Goal: Task Accomplishment & Management: Use online tool/utility

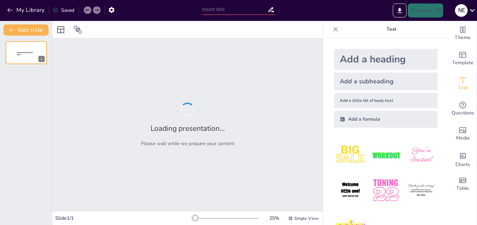
type input "Desigualdad Social: Causas, Consecuencias y Caminos hacia la Equidad"
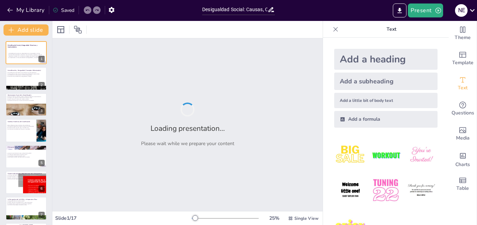
checkbox input "true"
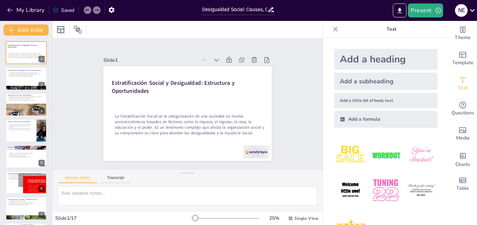
checkbox input "true"
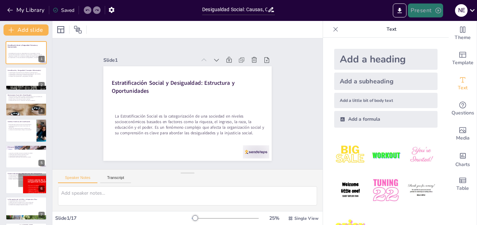
click at [431, 8] on button "Present" at bounding box center [425, 10] width 35 height 14
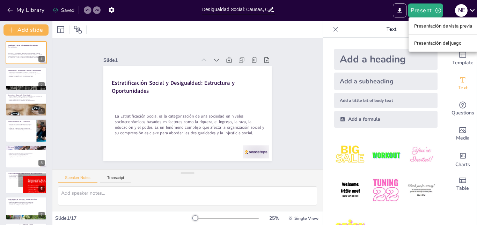
click at [424, 26] on font "Presentación de vista previa" at bounding box center [443, 25] width 58 height 5
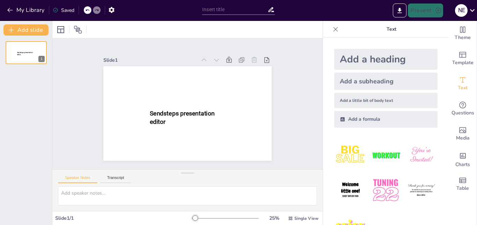
type input "Desigualdad Social: Causas, Consecuencias y Caminos hacia la Equidad"
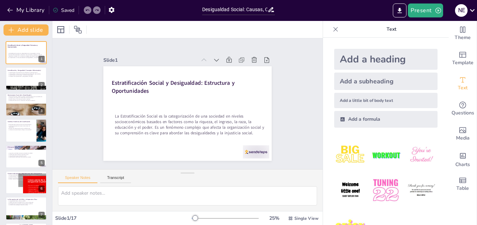
checkbox input "true"
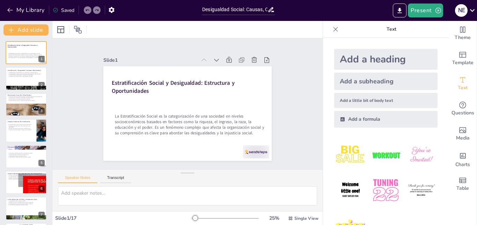
checkbox input "true"
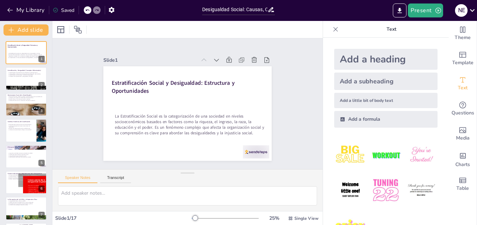
checkbox input "true"
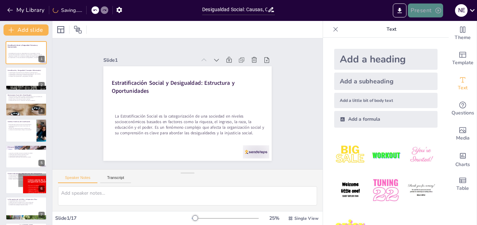
click at [426, 9] on button "Present" at bounding box center [425, 10] width 35 height 14
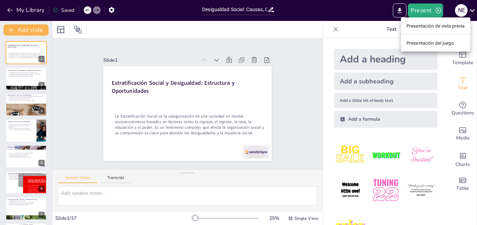
click at [351, 28] on div at bounding box center [238, 112] width 477 height 225
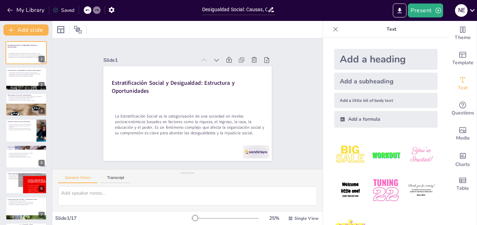
click at [332, 28] on icon at bounding box center [335, 29] width 7 height 7
checkbox input "true"
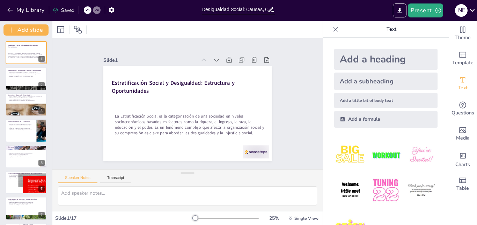
checkbox input "true"
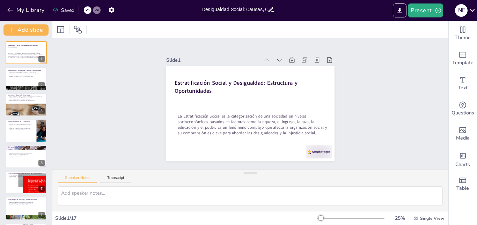
checkbox input "true"
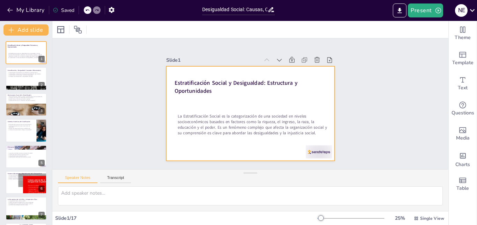
checkbox input "true"
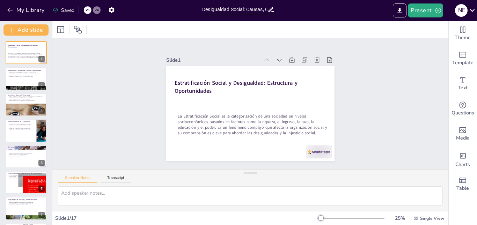
checkbox input "true"
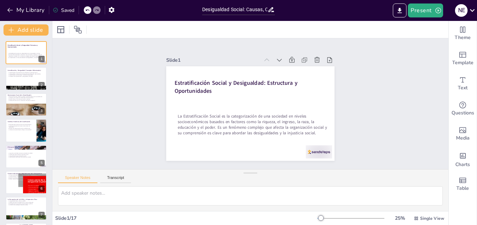
checkbox input "true"
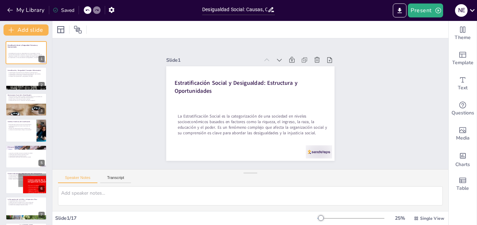
checkbox input "true"
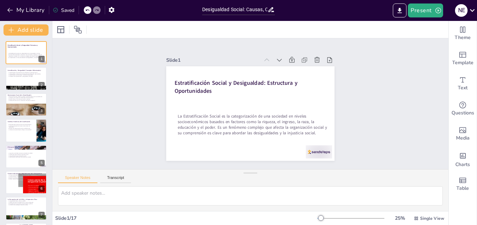
checkbox input "true"
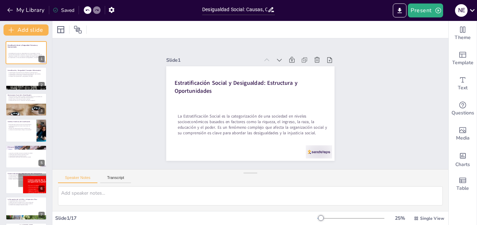
checkbox input "true"
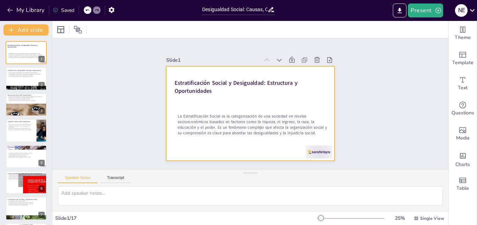
checkbox input "true"
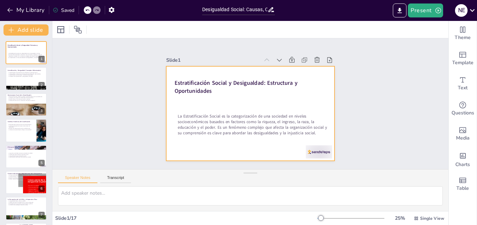
checkbox input "true"
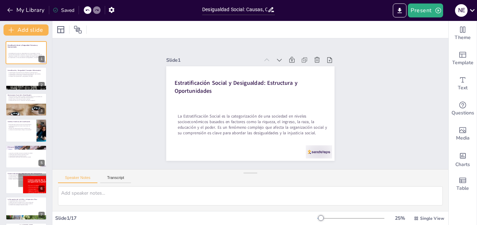
checkbox input "true"
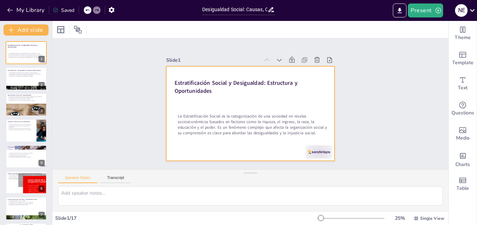
checkbox input "true"
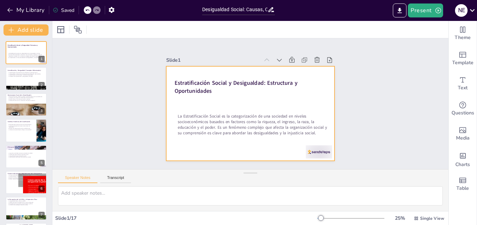
checkbox input "true"
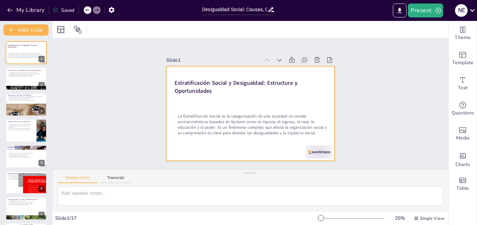
checkbox input "true"
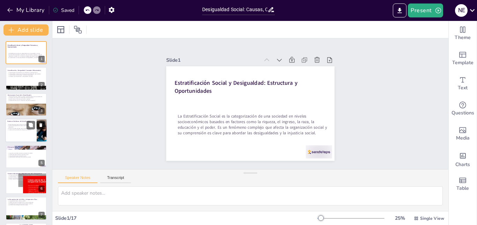
checkbox input "true"
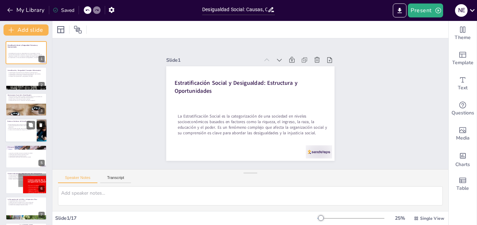
checkbox input "true"
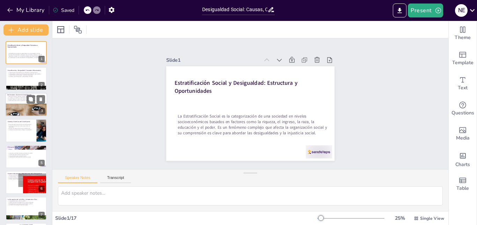
checkbox input "true"
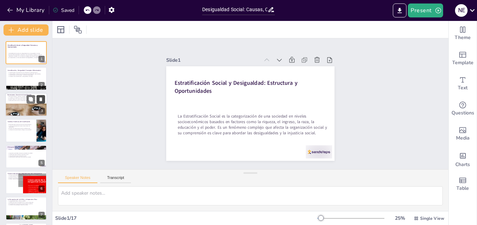
checkbox input "true"
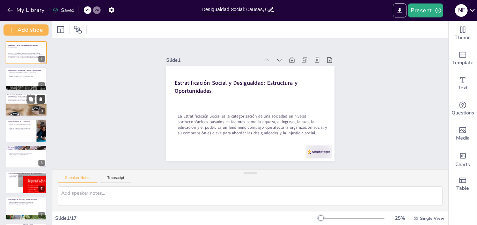
checkbox input "true"
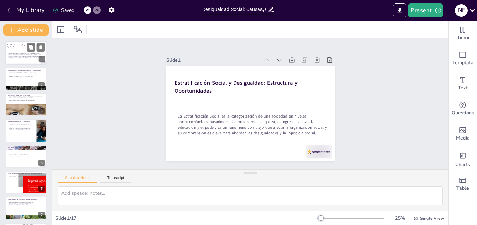
checkbox input "true"
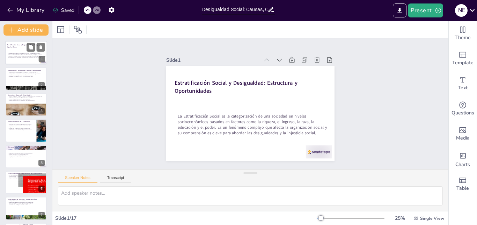
checkbox input "true"
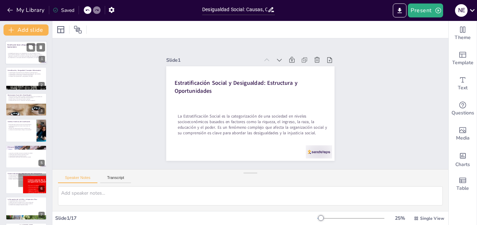
checkbox input "true"
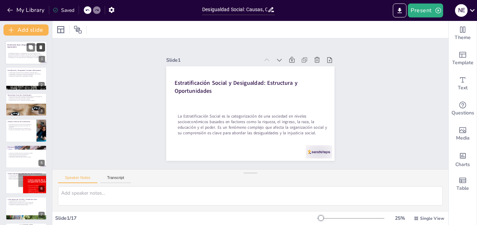
checkbox input "true"
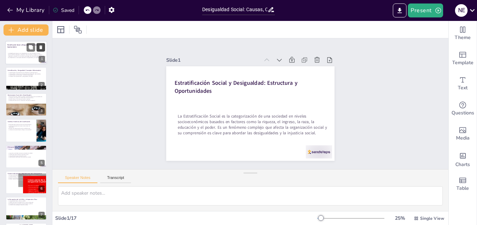
checkbox input "true"
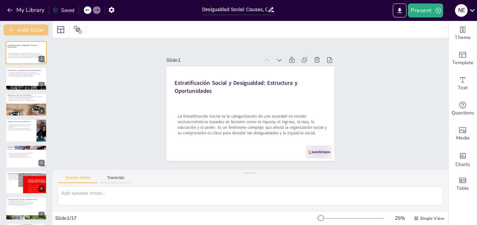
checkbox input "true"
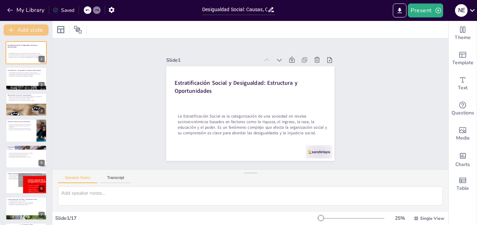
checkbox input "true"
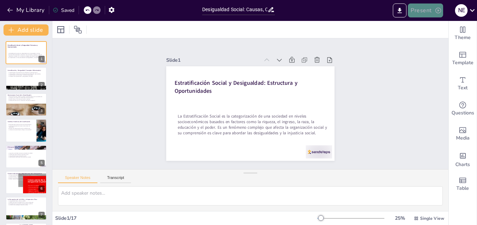
click at [438, 10] on icon "button" at bounding box center [438, 11] width 6 height 6
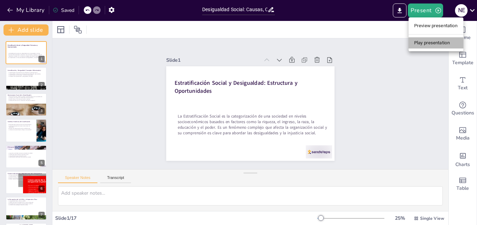
click at [438, 43] on li "Play presentation" at bounding box center [436, 42] width 55 height 11
